Goal: Navigation & Orientation: Find specific page/section

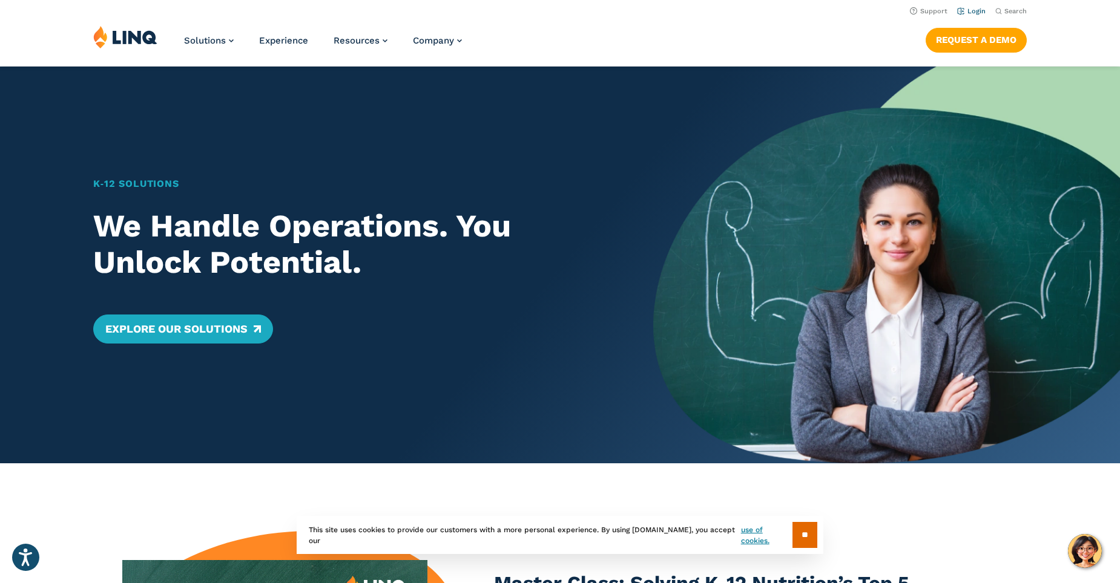
click at [965, 8] on link "Login" at bounding box center [971, 11] width 28 height 8
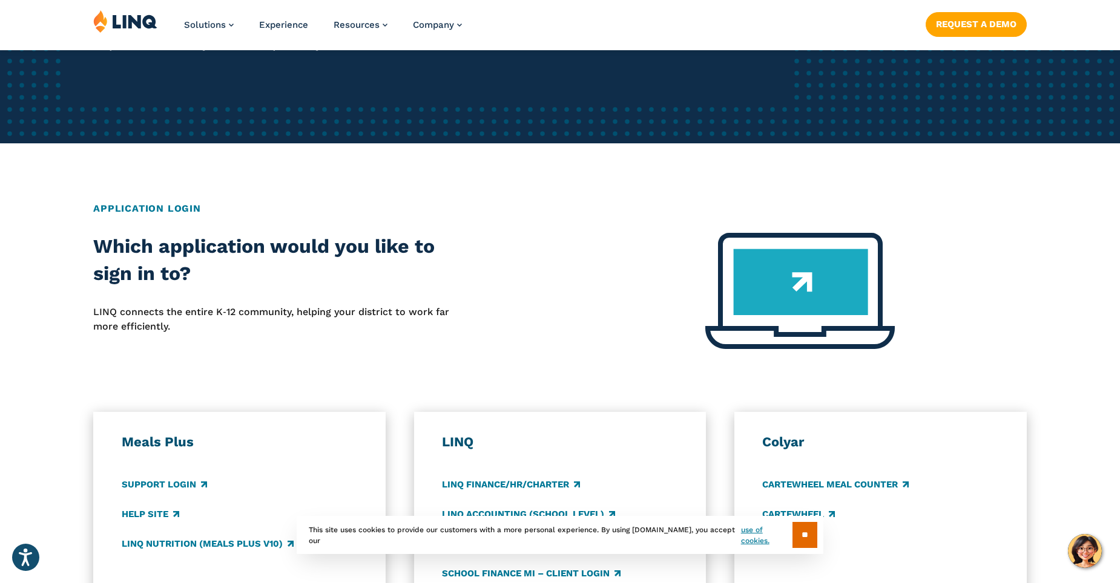
scroll to position [363, 0]
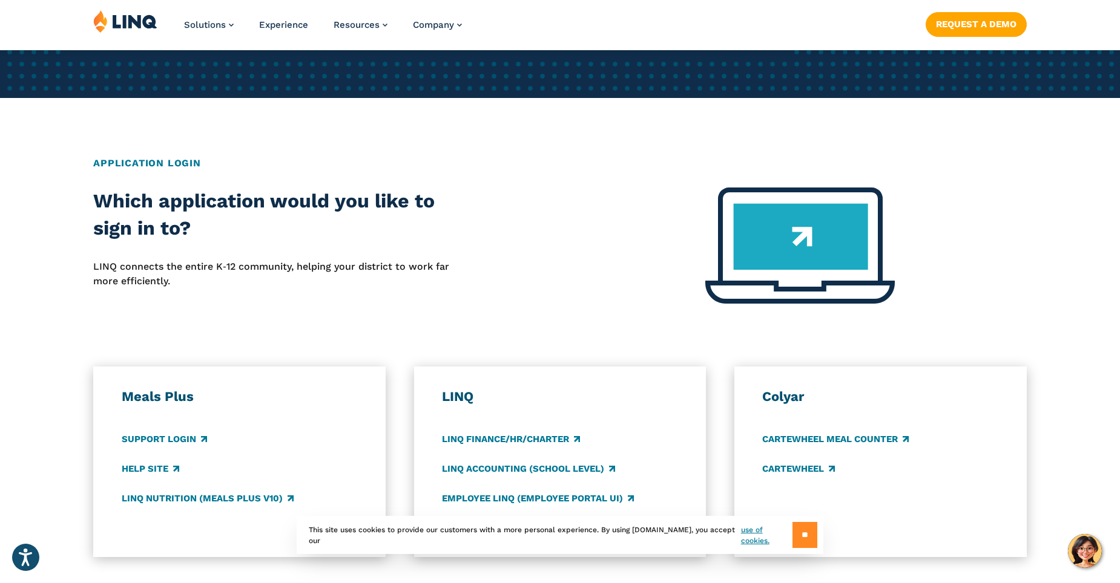
click at [804, 539] on input "**" at bounding box center [804, 535] width 25 height 26
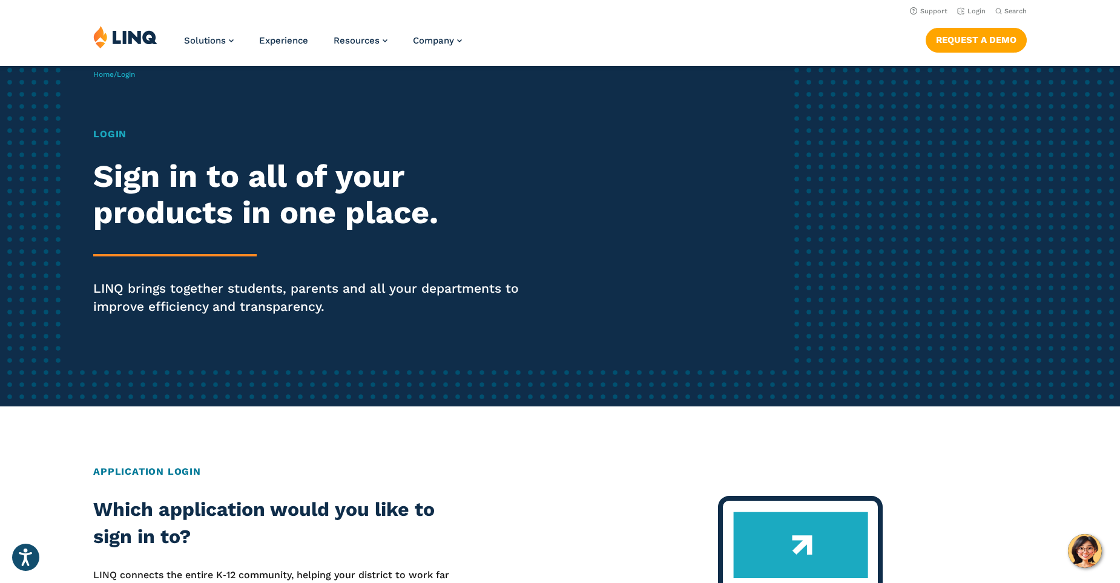
scroll to position [0, 0]
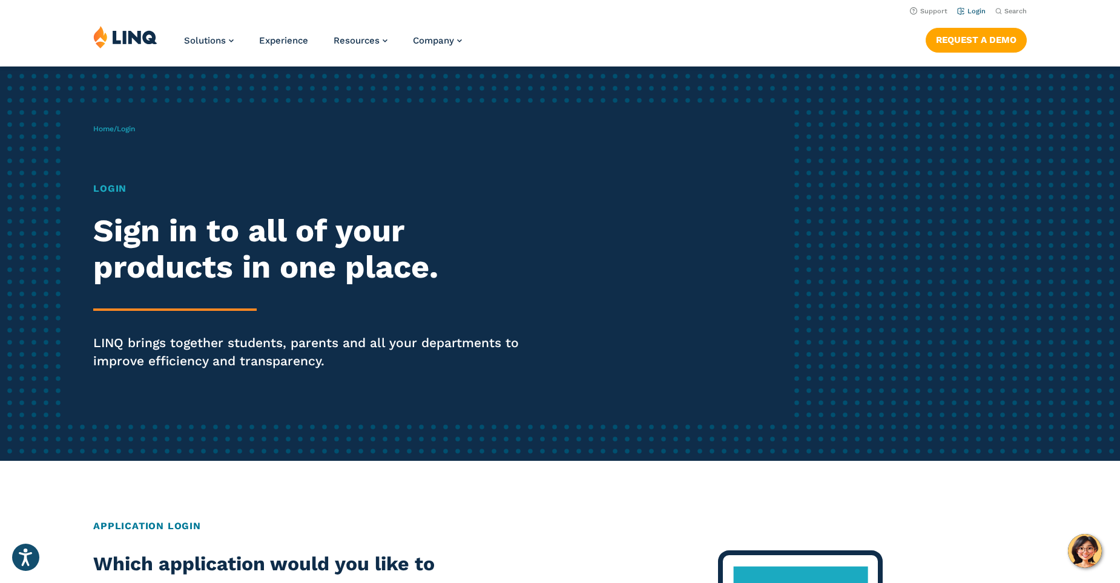
click at [971, 9] on link "Login" at bounding box center [971, 11] width 28 height 8
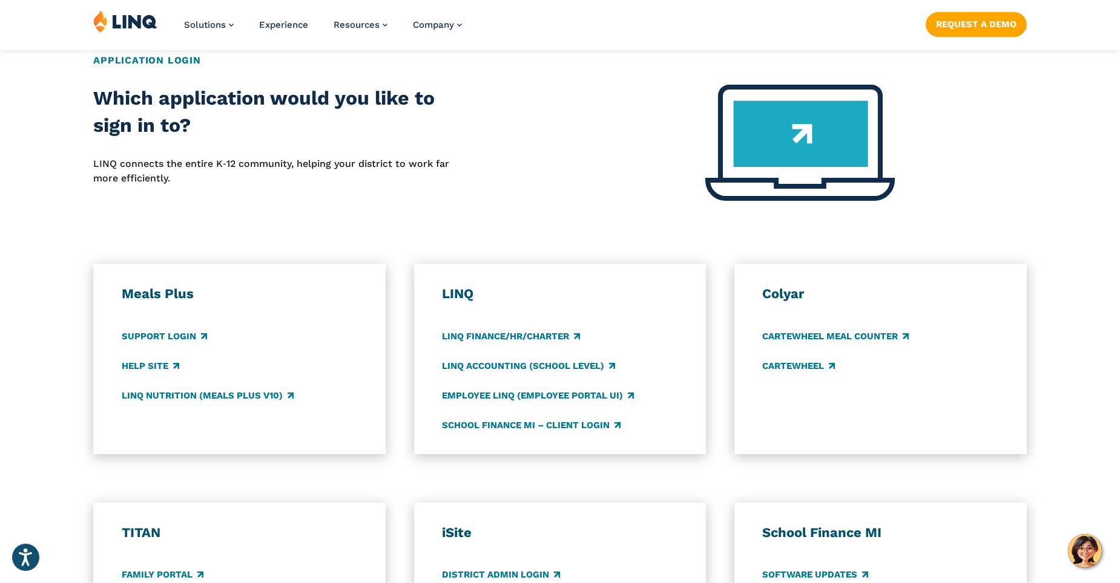
scroll to position [484, 0]
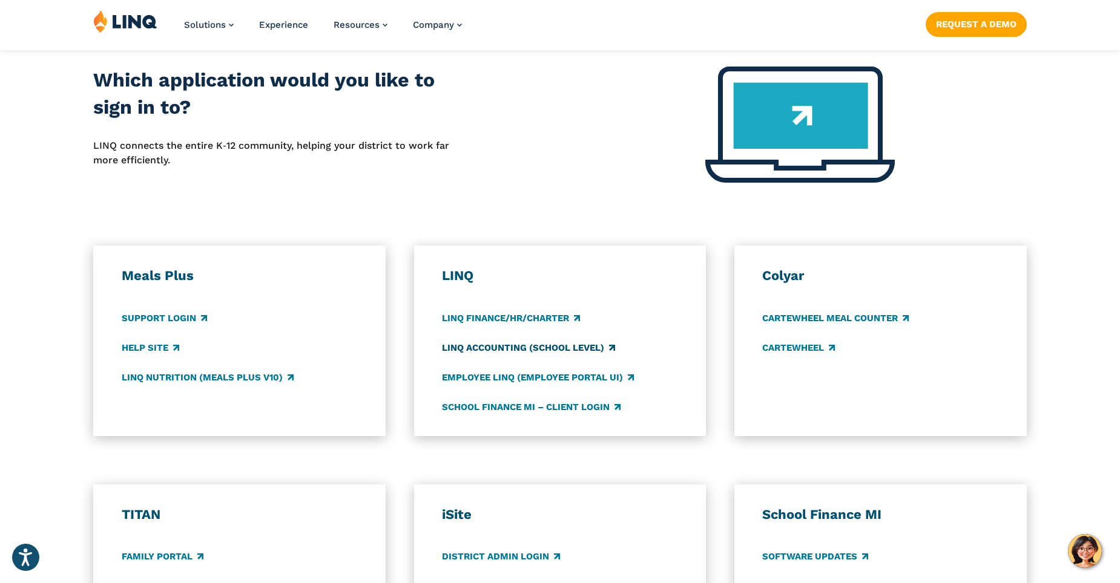
click at [560, 353] on link "LINQ Accounting (school level)" at bounding box center [528, 347] width 173 height 13
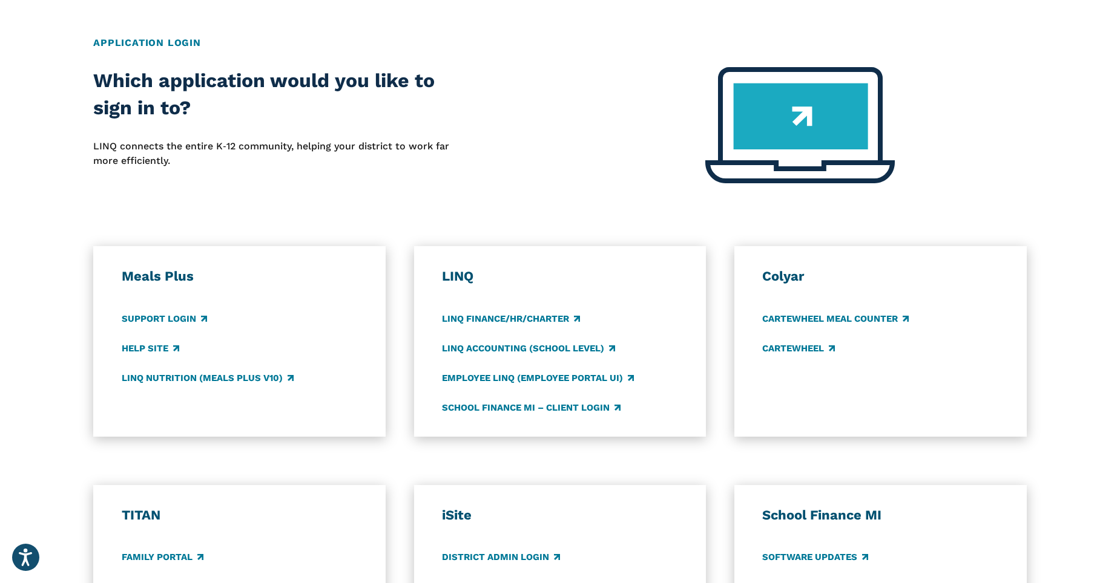
scroll to position [484, 0]
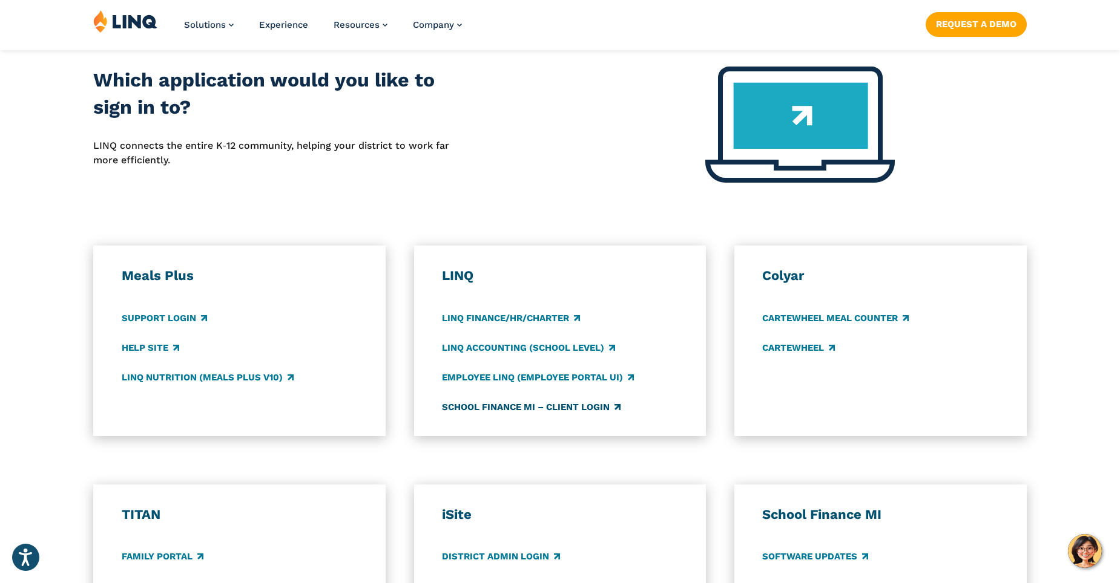
click at [533, 408] on link "School Finance MI – Client Login" at bounding box center [531, 407] width 179 height 13
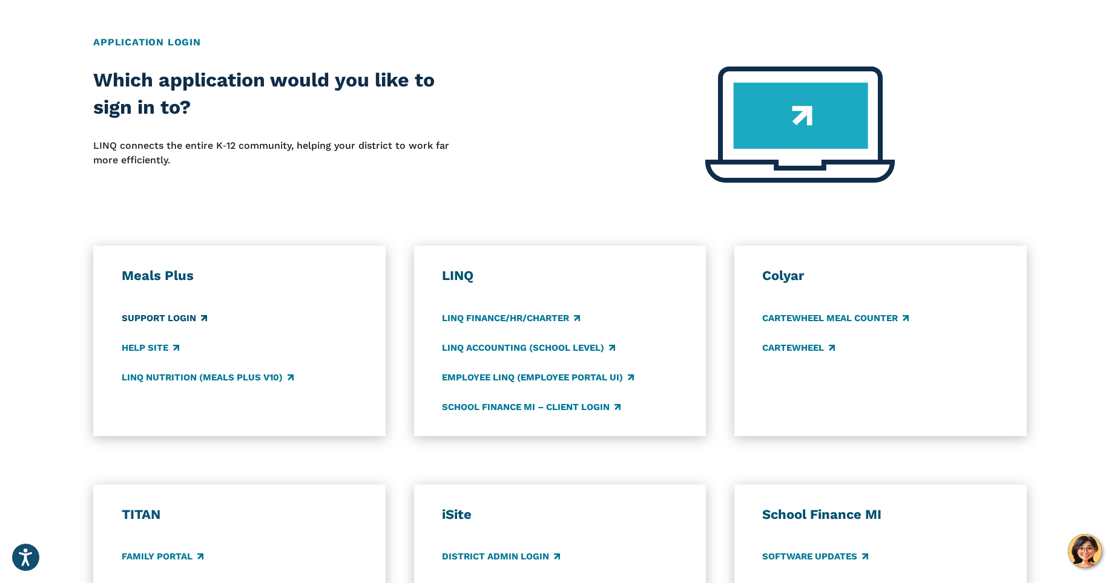
click at [185, 320] on link "Support Login" at bounding box center [164, 318] width 85 height 13
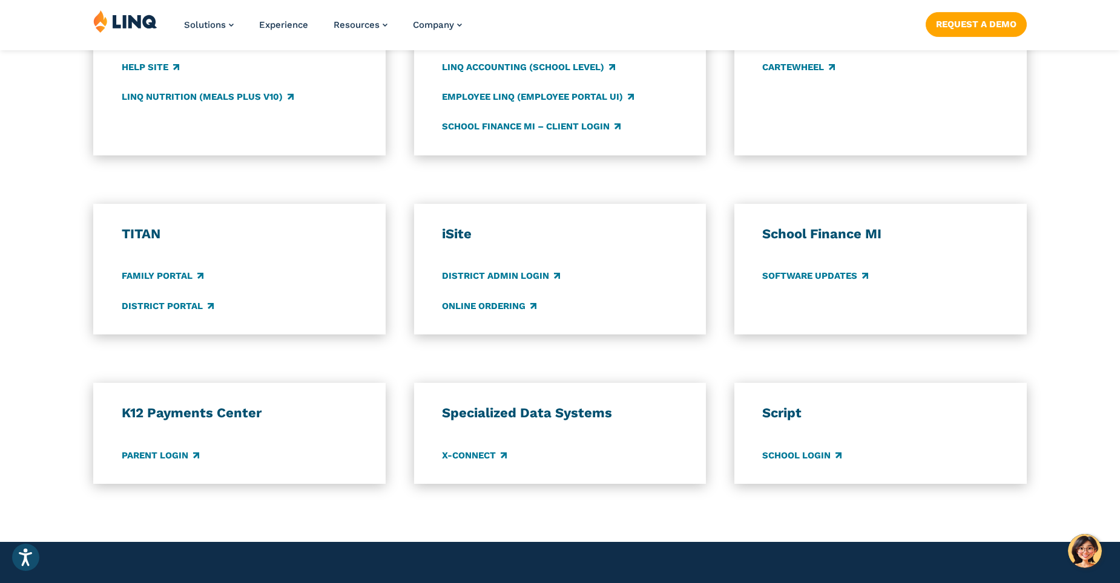
scroll to position [786, 0]
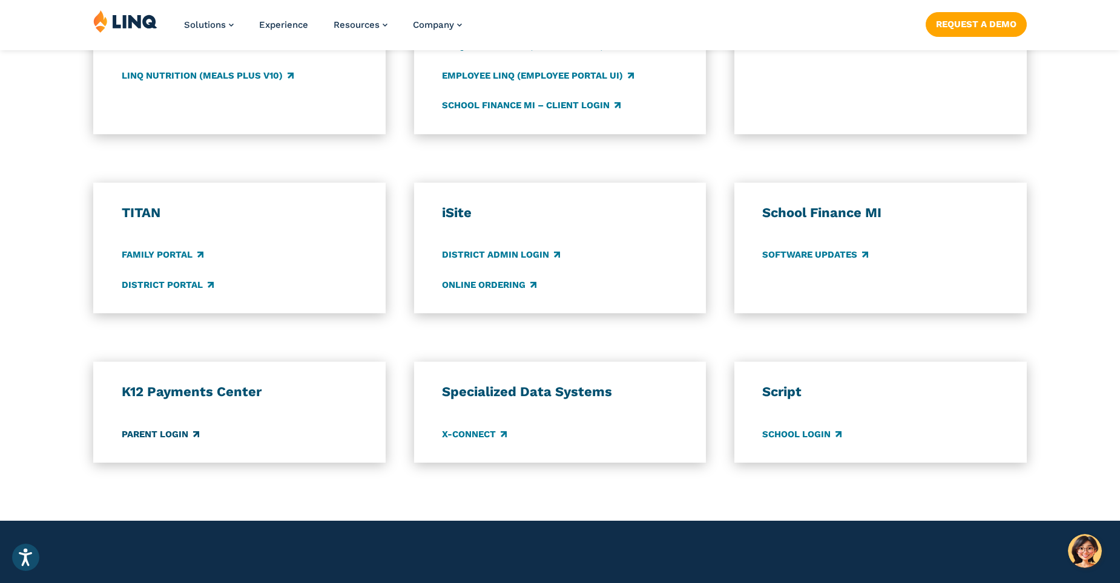
click at [169, 434] on link "Parent Login" at bounding box center [160, 434] width 77 height 13
click at [162, 255] on link "Family Portal" at bounding box center [163, 255] width 82 height 13
